Goal: Transaction & Acquisition: Purchase product/service

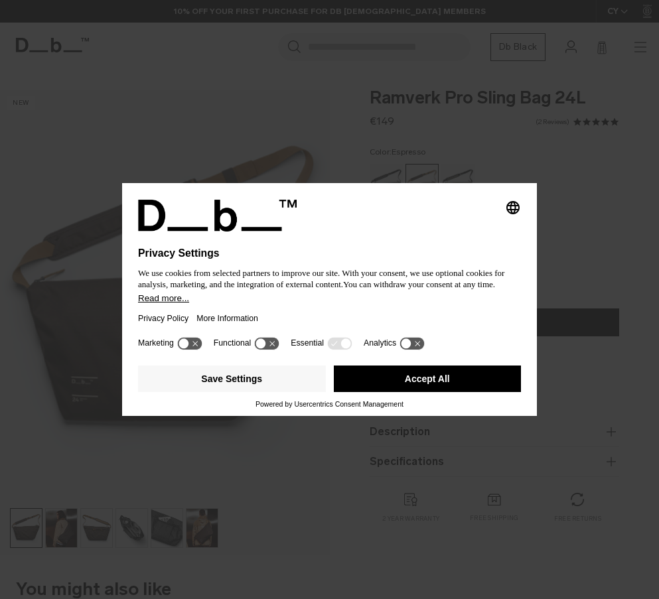
click at [415, 385] on button "Accept All" at bounding box center [428, 379] width 188 height 27
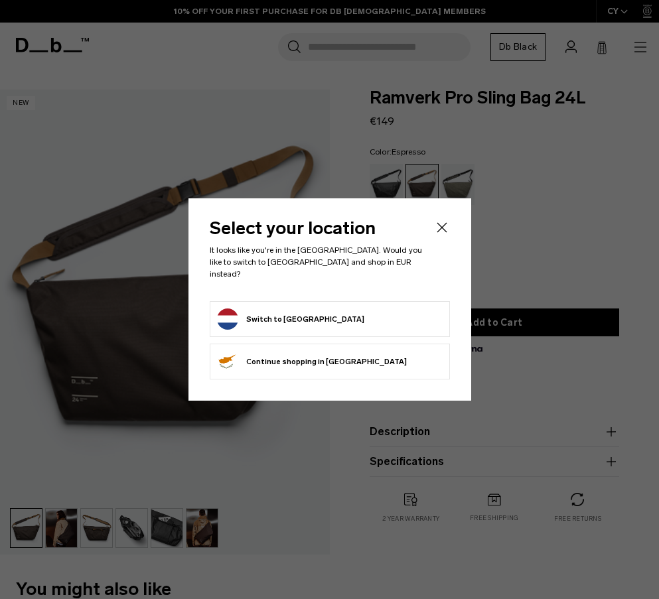
click at [449, 232] on div "Select your location It looks like you're in the [GEOGRAPHIC_DATA]. Would you l…" at bounding box center [329, 299] width 283 height 202
click at [442, 226] on icon "Close" at bounding box center [442, 228] width 16 height 16
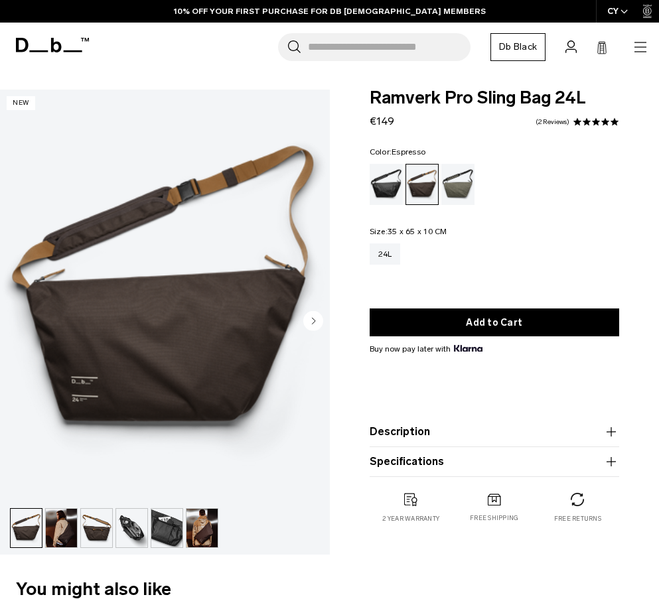
click at [62, 539] on img "button" at bounding box center [61, 528] width 31 height 38
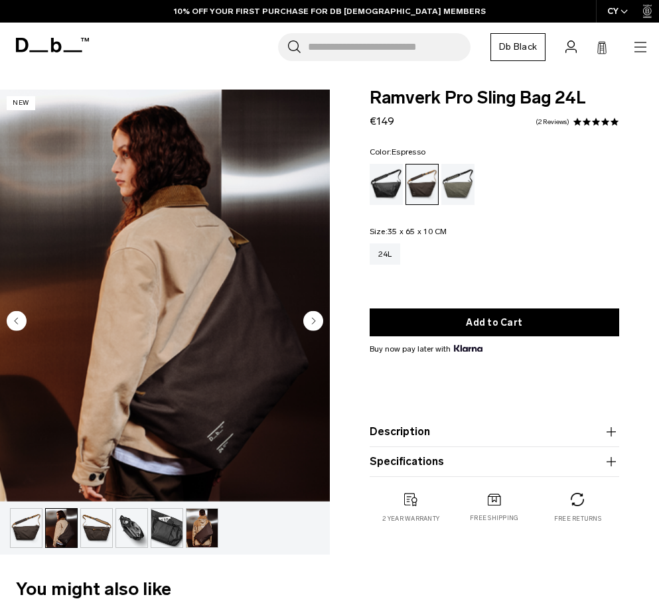
click at [30, 535] on img "button" at bounding box center [26, 528] width 31 height 38
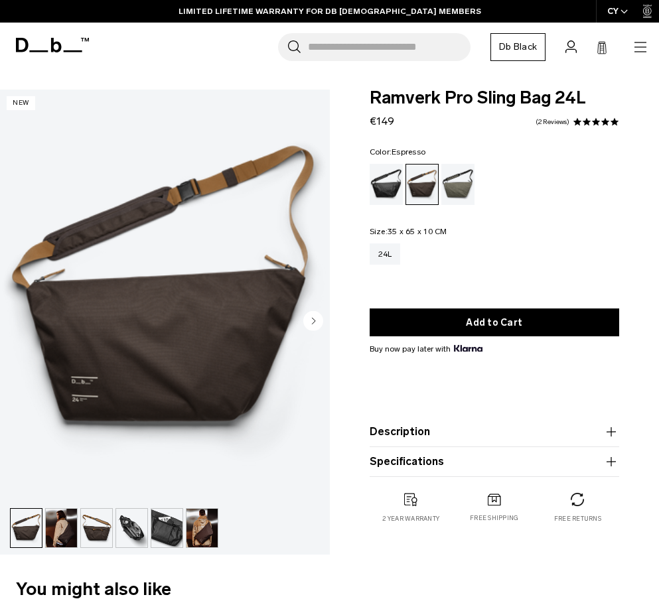
click at [198, 532] on img "button" at bounding box center [201, 528] width 31 height 38
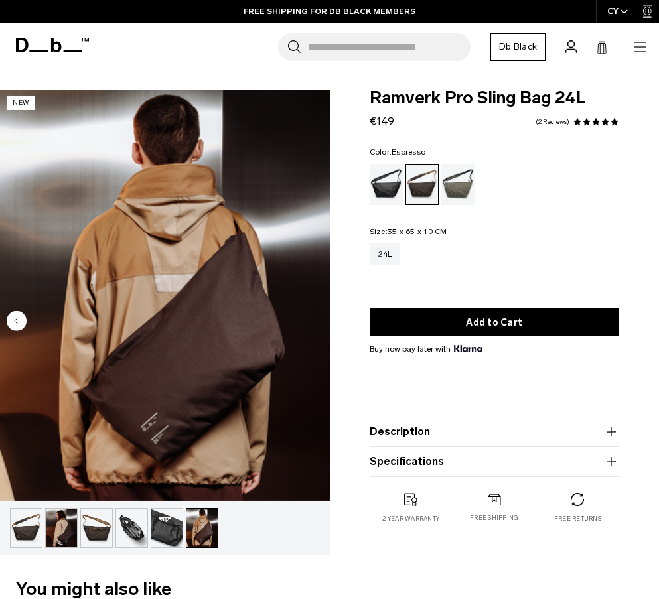
click at [169, 528] on img "button" at bounding box center [166, 528] width 31 height 38
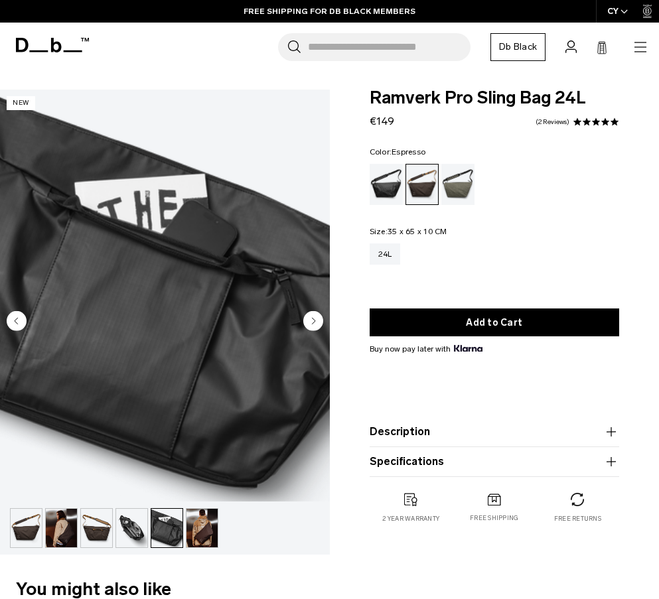
click at [198, 532] on img "button" at bounding box center [201, 528] width 31 height 38
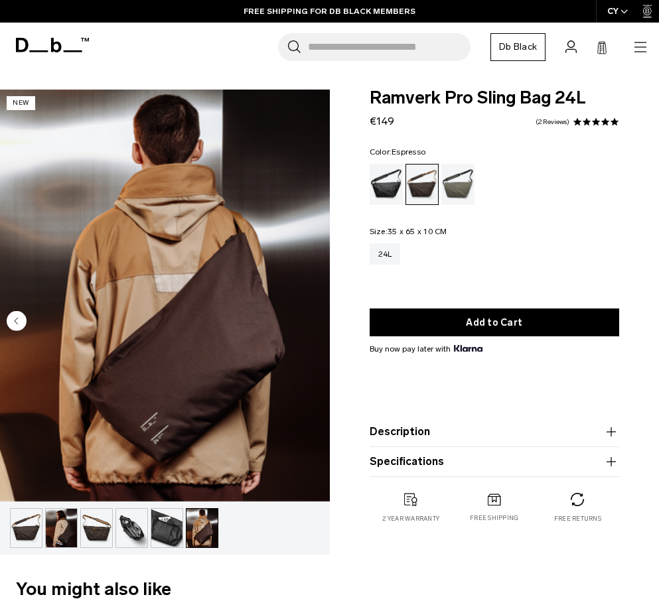
click at [108, 530] on img "button" at bounding box center [96, 528] width 31 height 38
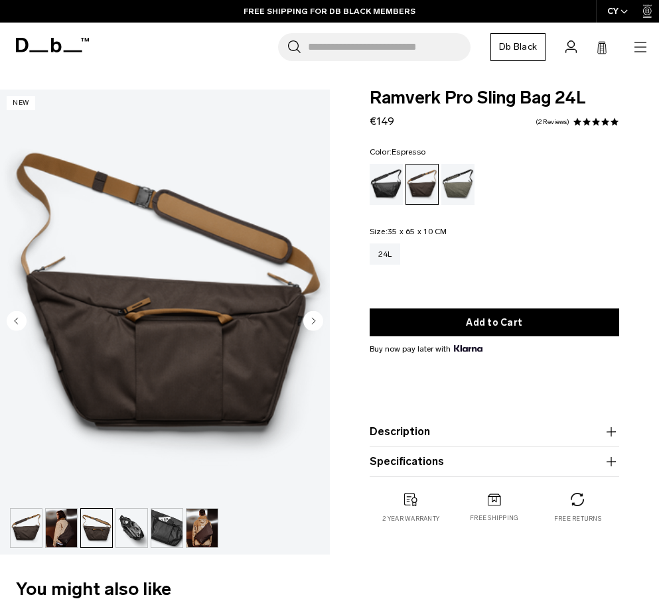
click at [42, 528] on button "button" at bounding box center [26, 528] width 33 height 40
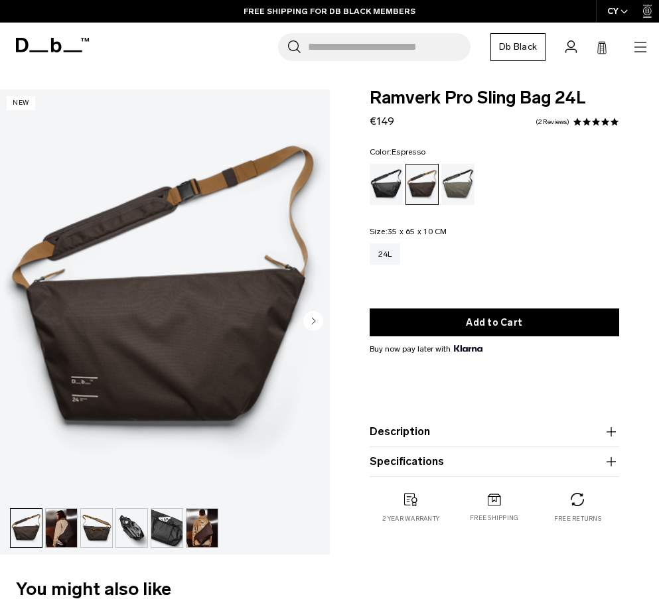
click at [58, 530] on img "button" at bounding box center [61, 528] width 31 height 38
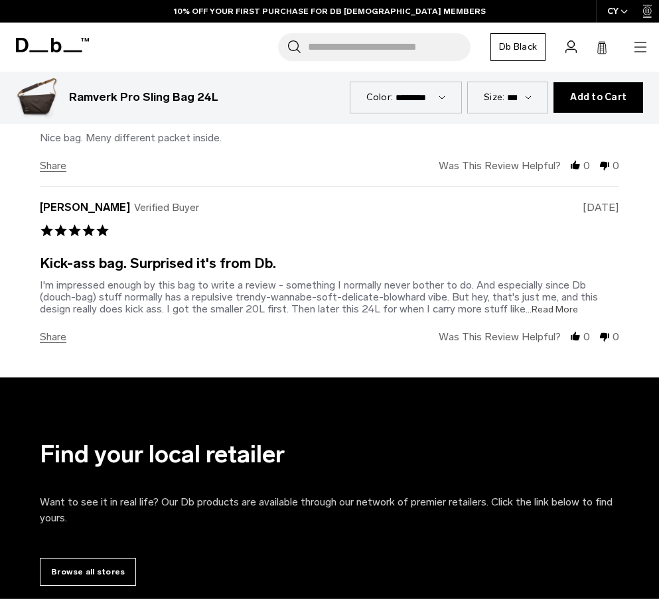
scroll to position [3073, 0]
